Goal: Transaction & Acquisition: Purchase product/service

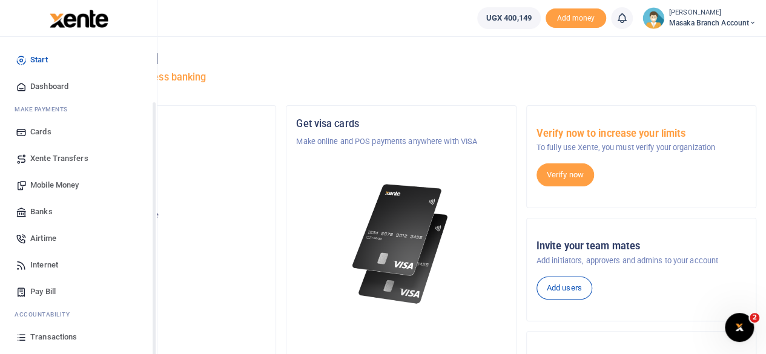
scroll to position [78, 0]
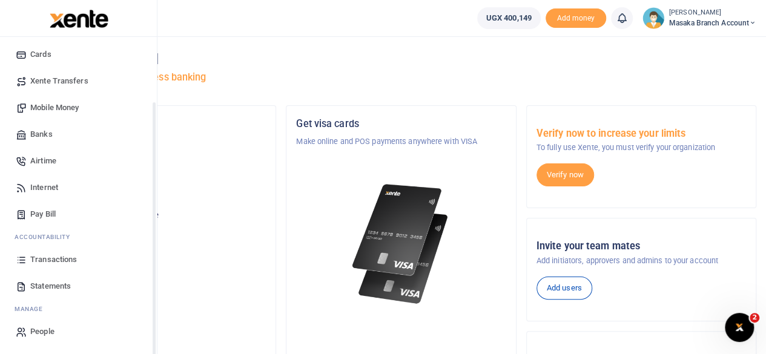
click at [153, 328] on div "Start Dashboard M ake Payments Cards Xente Transfers Mobile Money Banks Airtime…" at bounding box center [78, 156] width 157 height 395
click at [52, 281] on span "Statements" at bounding box center [50, 286] width 41 height 12
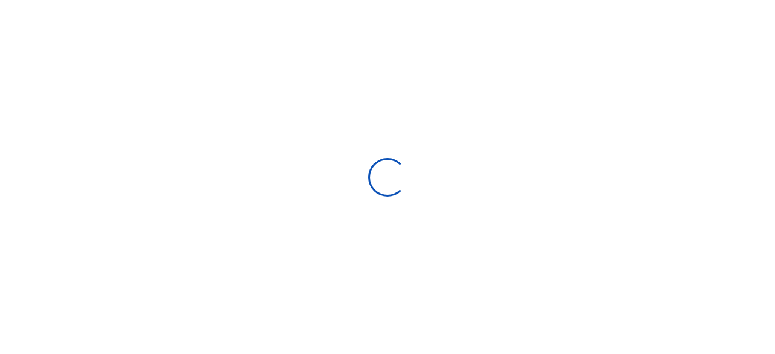
select select "ALL"
type input "[DATE] - [DATE]"
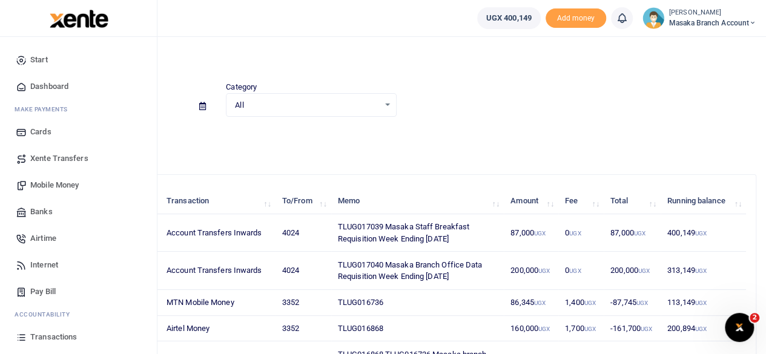
click at [51, 185] on span "Mobile Money" at bounding box center [54, 185] width 48 height 12
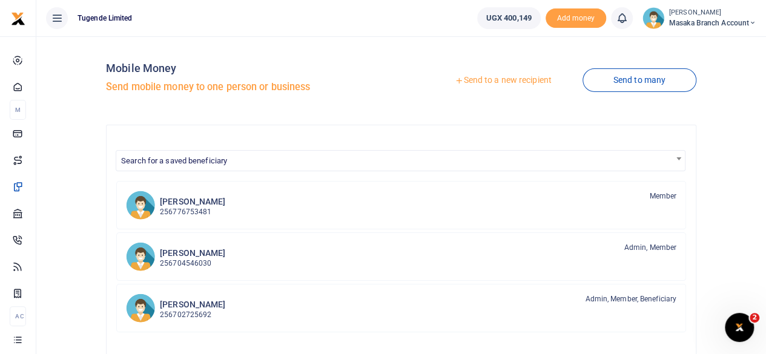
click at [507, 85] on link "Send to a new recipient" at bounding box center [503, 81] width 158 height 22
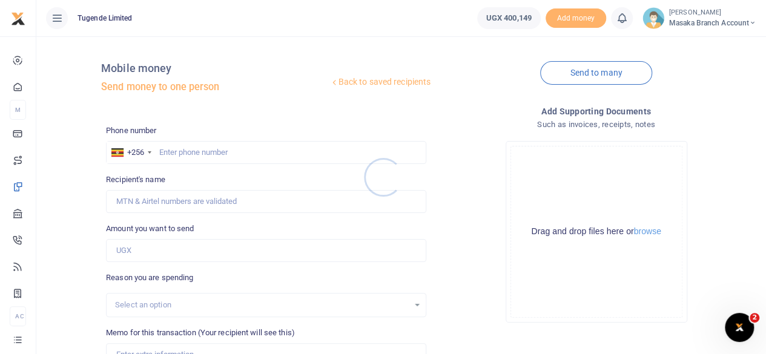
click at [219, 150] on div at bounding box center [383, 177] width 766 height 354
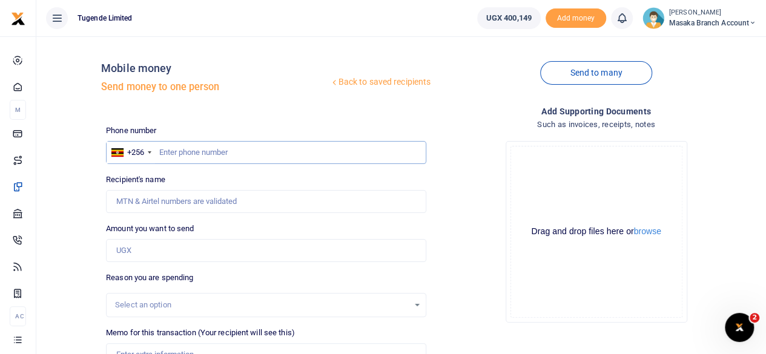
click at [219, 153] on input "text" at bounding box center [266, 152] width 320 height 23
type input "771463056"
type input "[PERSON_NAME]"
type input "771463056"
click at [214, 253] on input "Amount you want to send" at bounding box center [266, 250] width 320 height 23
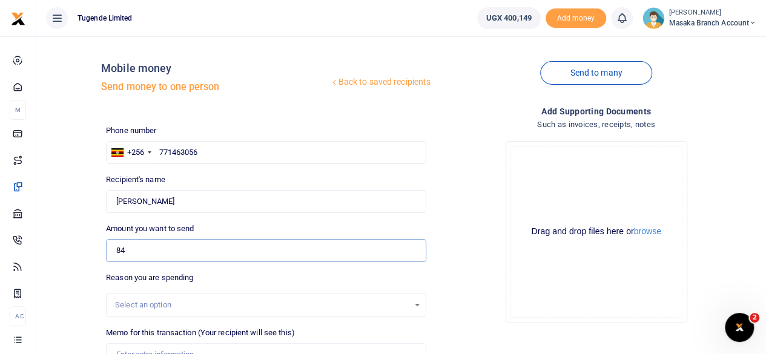
type input "84,000"
click at [358, 303] on div "Select an option" at bounding box center [262, 305] width 294 height 12
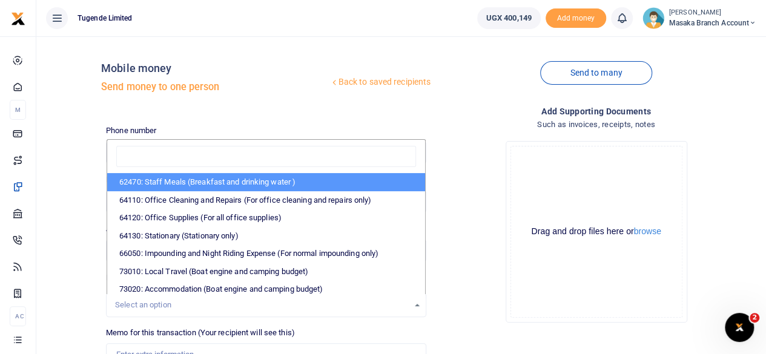
click at [222, 183] on li "62470: Staff Meals (Breakfast and drinking water )" at bounding box center [266, 182] width 318 height 18
select select "23"
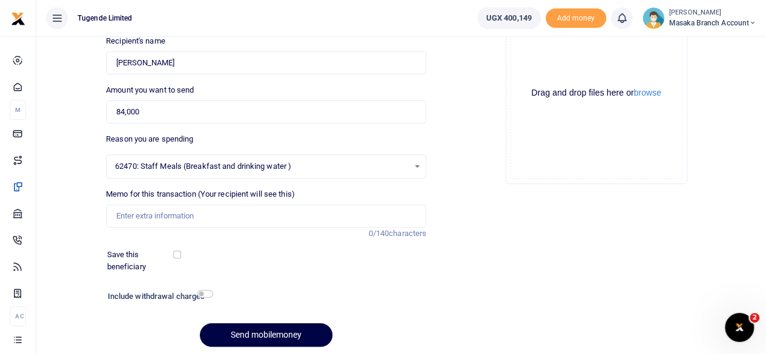
scroll to position [145, 0]
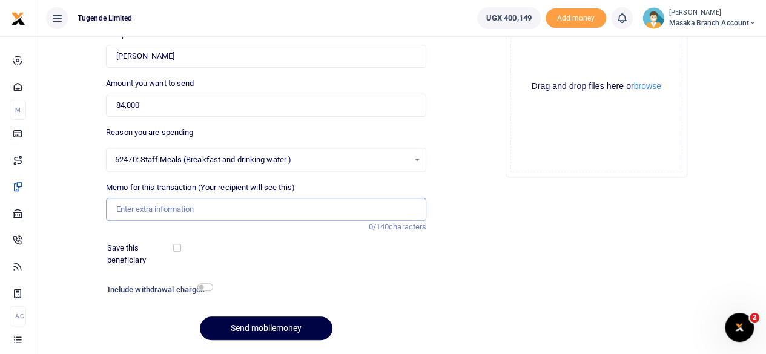
click at [284, 213] on input "Memo for this transaction (Your recipient will see this)" at bounding box center [266, 209] width 320 height 23
type input "TLUG017039"
click at [210, 283] on input "checkbox" at bounding box center [205, 287] width 16 height 8
checkbox input "true"
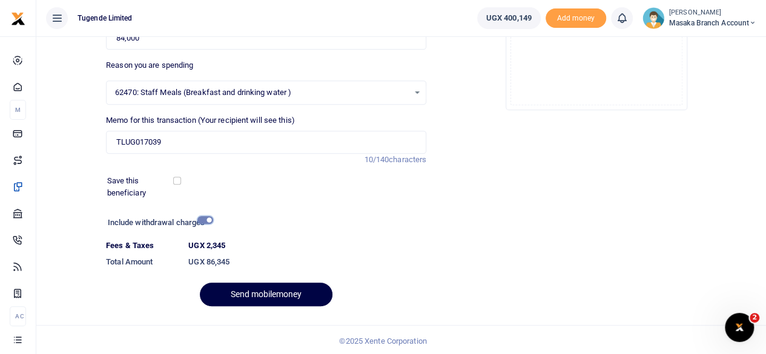
scroll to position [214, 0]
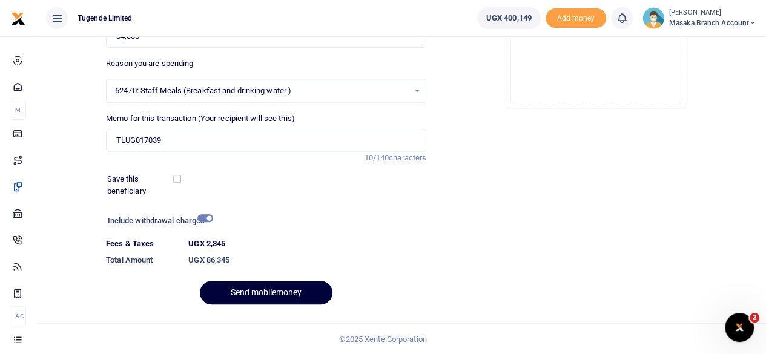
click at [254, 291] on button "Send mobilemoney" at bounding box center [266, 293] width 133 height 24
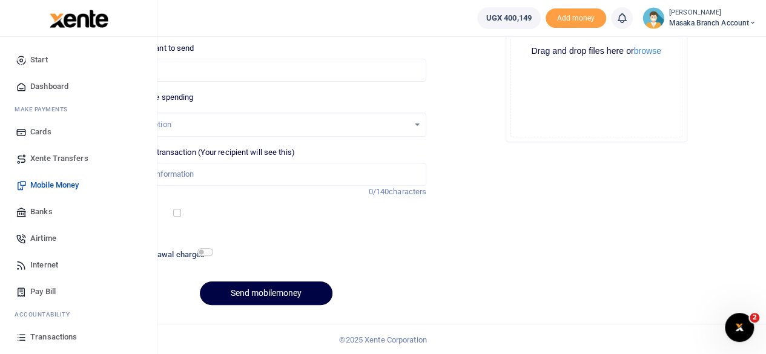
click at [56, 335] on span "Transactions" at bounding box center [53, 337] width 47 height 12
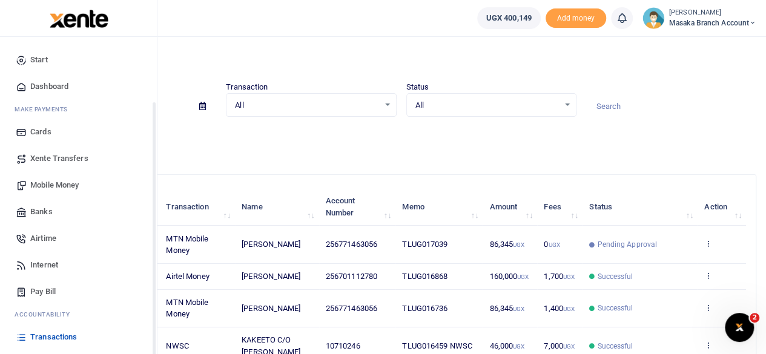
scroll to position [78, 0]
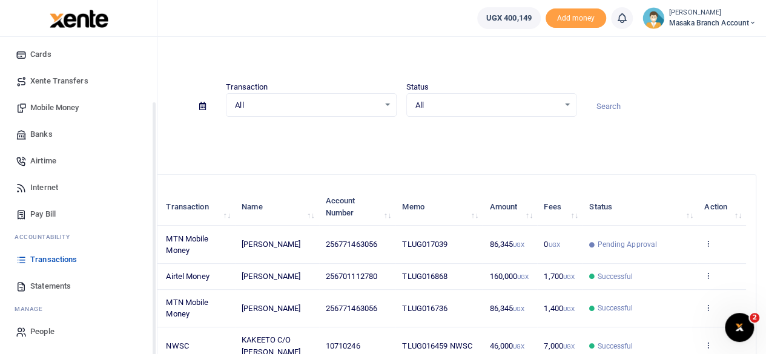
click at [153, 336] on div "Start Dashboard M ake Payments Cards Xente Transfers Mobile Money Banks Airtime…" at bounding box center [78, 156] width 157 height 395
click at [49, 288] on span "Statements" at bounding box center [50, 286] width 41 height 12
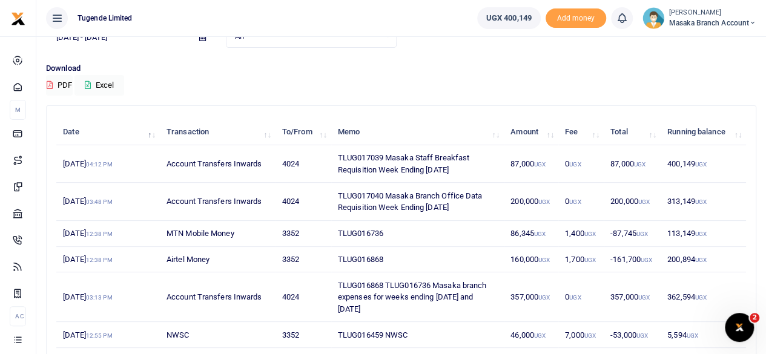
scroll to position [73, 0]
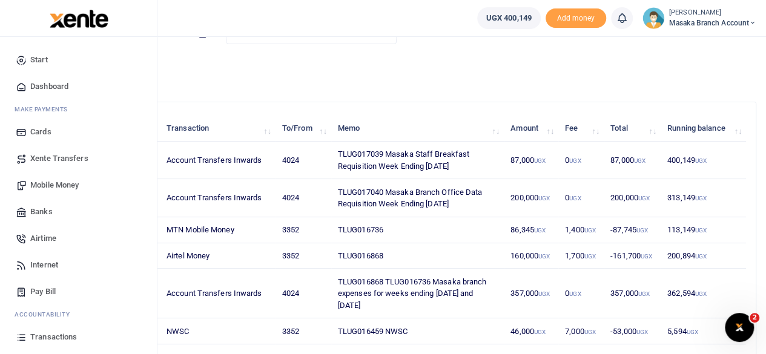
click at [45, 292] on span "Pay Bill" at bounding box center [42, 292] width 25 height 12
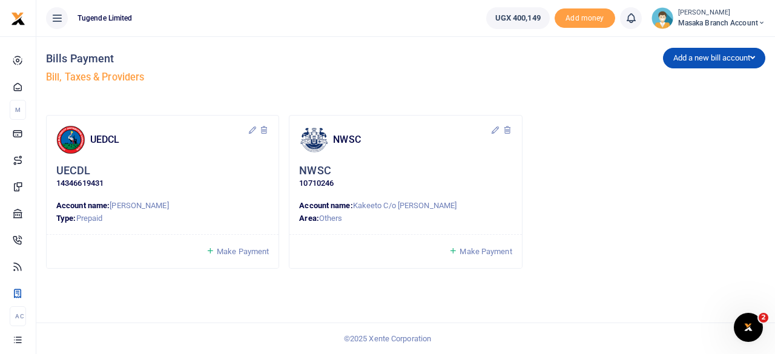
click at [493, 255] on span "Make Payment" at bounding box center [486, 251] width 52 height 9
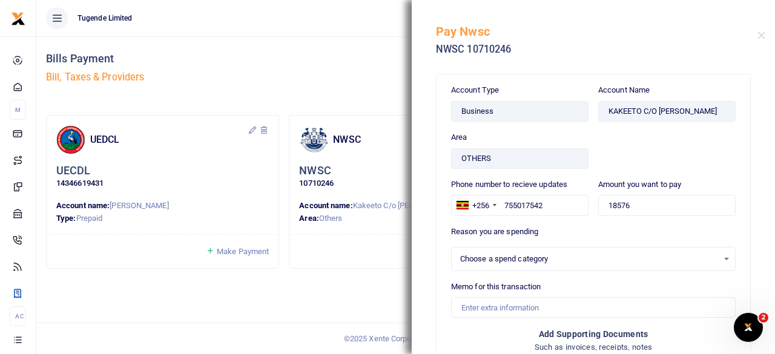
select select
click at [758, 40] on div "Pay Nwsc NWSC 10710246" at bounding box center [593, 33] width 363 height 67
click at [758, 36] on button "Close" at bounding box center [762, 35] width 8 height 8
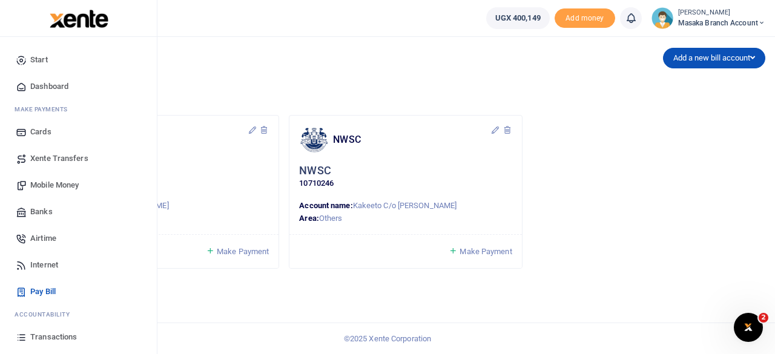
click at [70, 336] on span "Transactions" at bounding box center [53, 337] width 47 height 12
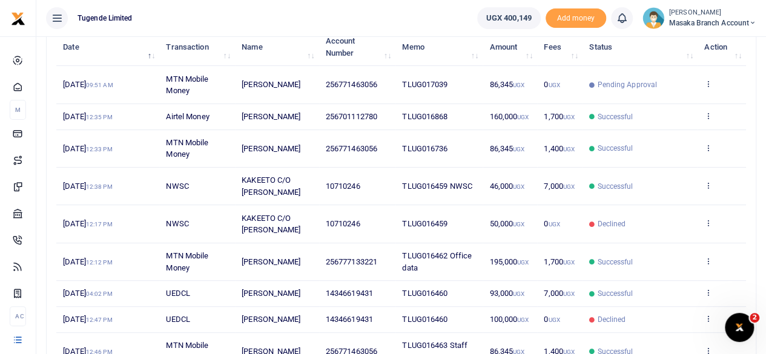
scroll to position [177, 0]
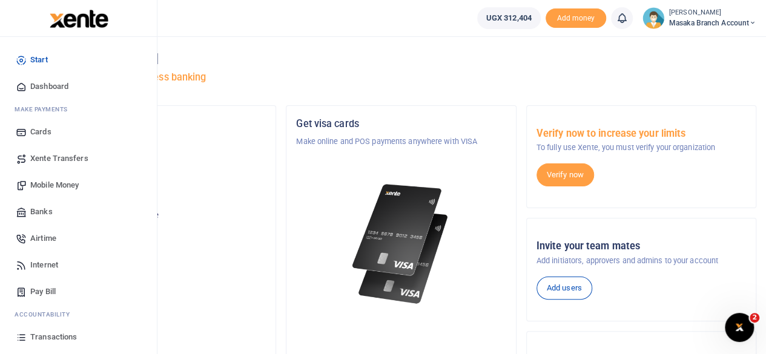
click at [56, 185] on span "Mobile Money" at bounding box center [54, 185] width 48 height 12
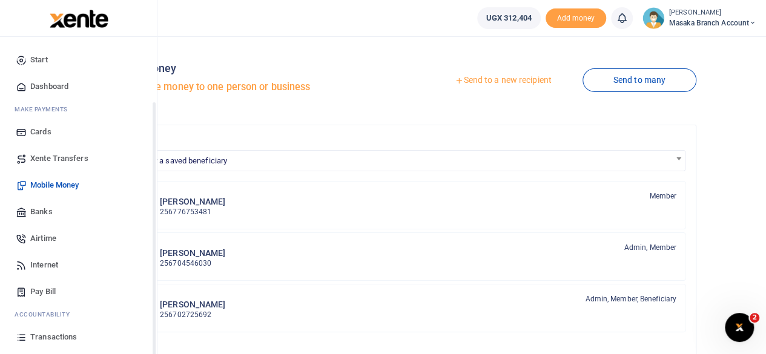
scroll to position [78, 0]
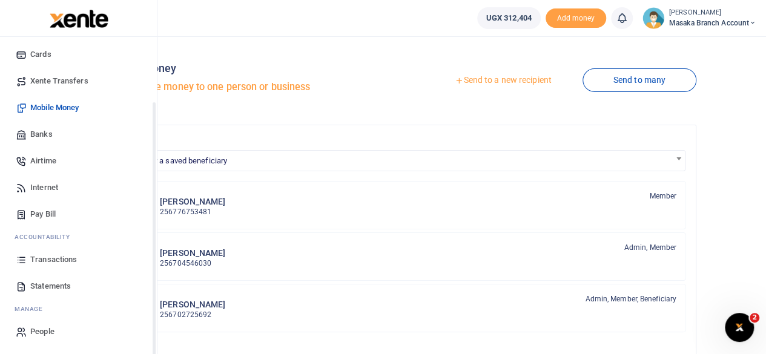
click at [153, 332] on div "Start Dashboard M ake Payments Cards Xente Transfers Mobile Money Banks Airtime…" at bounding box center [78, 156] width 157 height 395
click at [63, 285] on span "Statements" at bounding box center [50, 286] width 41 height 12
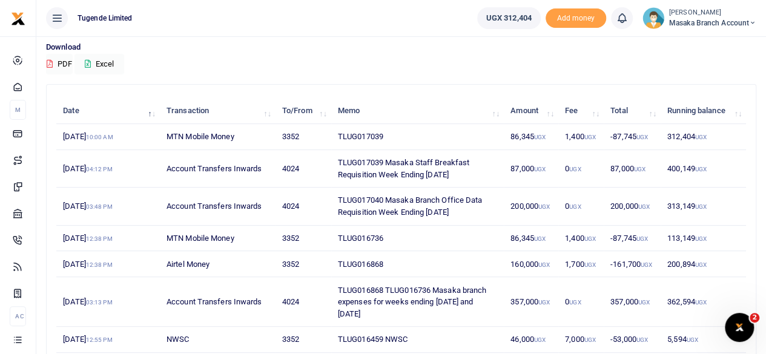
scroll to position [97, 0]
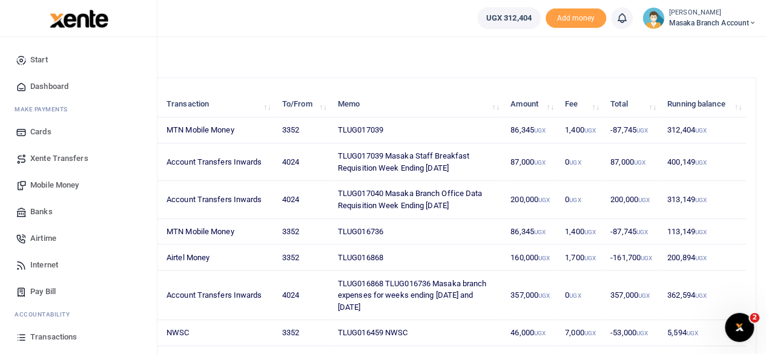
click at [58, 180] on span "Mobile Money" at bounding box center [54, 185] width 48 height 12
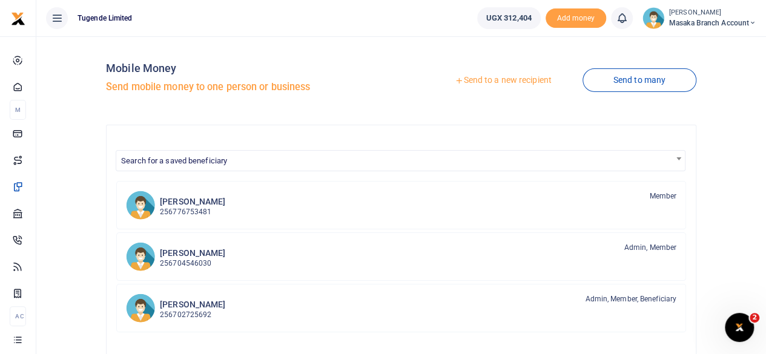
click at [520, 79] on link "Send to a new recipient" at bounding box center [503, 81] width 158 height 22
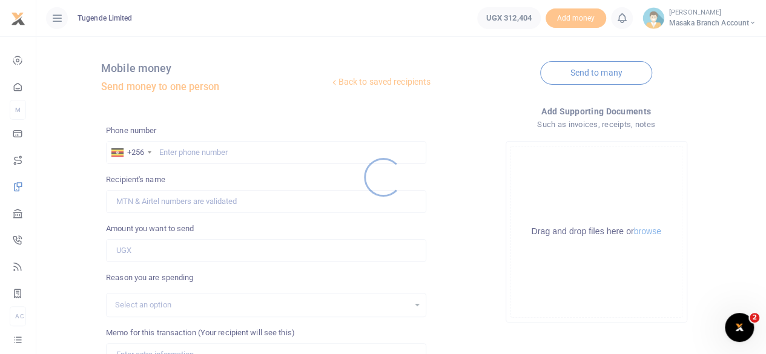
click at [205, 153] on div at bounding box center [383, 177] width 766 height 354
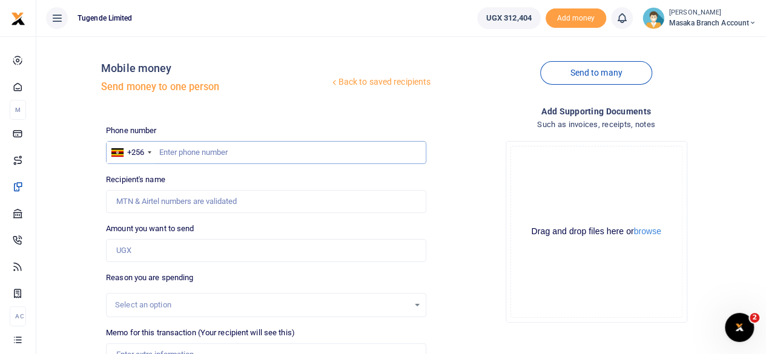
click at [203, 153] on input "text" at bounding box center [266, 152] width 320 height 23
type input "702849931"
type input "Nalwanga Caroline"
type input "702849931"
click at [202, 243] on input "Amount you want to send" at bounding box center [266, 250] width 320 height 23
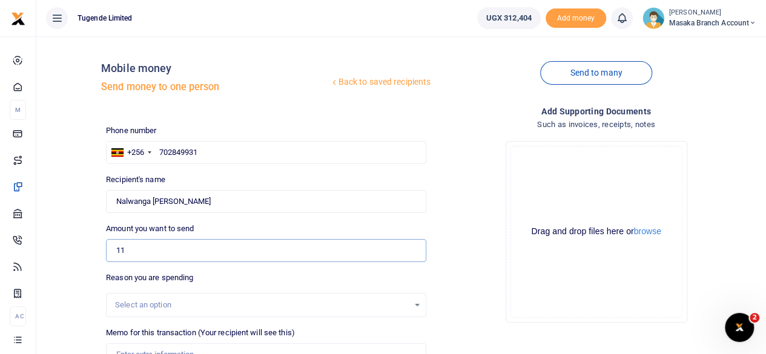
type input "110,000"
click at [417, 301] on div "Select an option" at bounding box center [266, 305] width 319 height 13
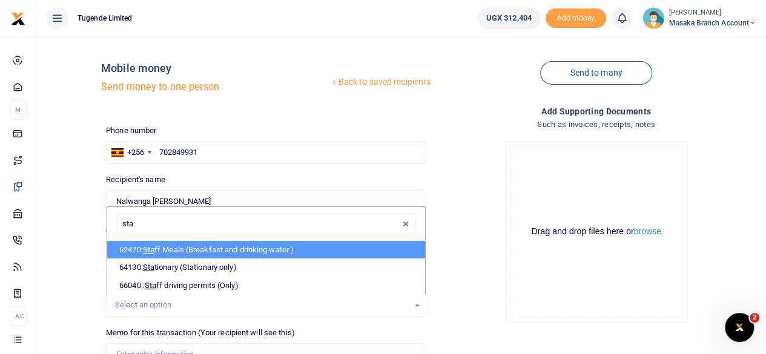
type input "staf"
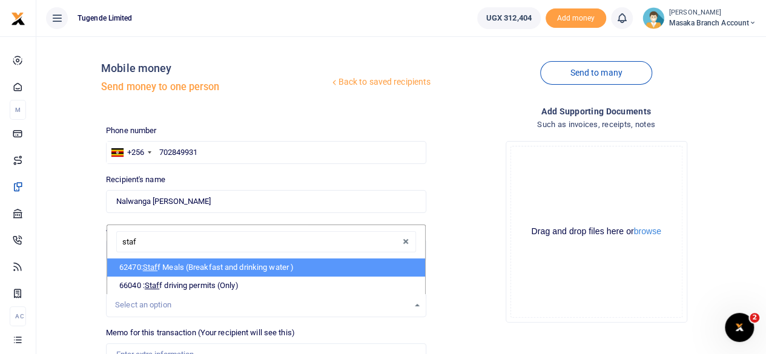
click at [263, 265] on li "62470: Staf f Meals (Breakfast and drinking water )" at bounding box center [266, 268] width 318 height 18
select select "23"
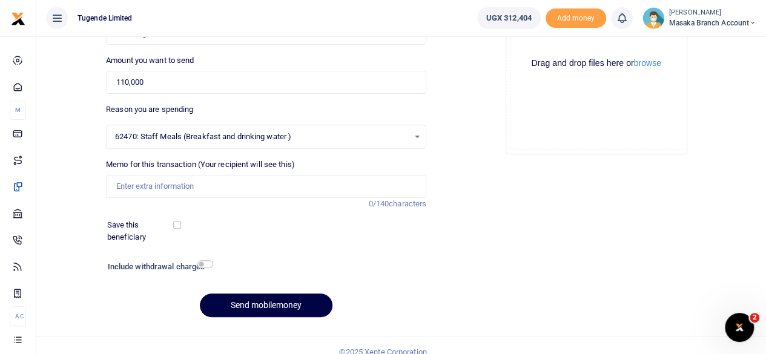
scroll to position [170, 0]
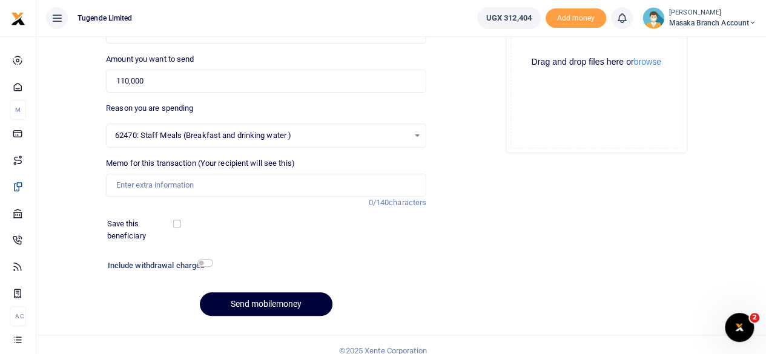
click at [280, 303] on button "Send mobilemoney" at bounding box center [266, 304] width 133 height 24
click at [183, 186] on input "Memo for this transaction (Your recipient will see this)" at bounding box center [266, 185] width 320 height 23
type input "TLUG016868 Drinking water"
click at [266, 297] on button "Send mobilemoney" at bounding box center [266, 304] width 133 height 24
